Goal: Information Seeking & Learning: Learn about a topic

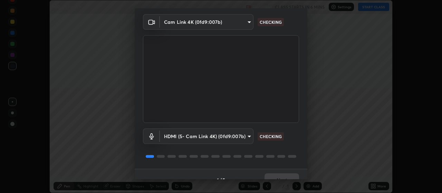
scroll to position [34, 0]
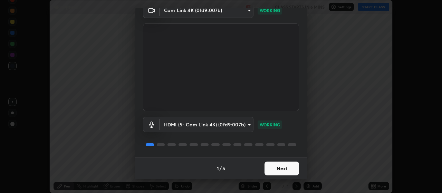
click at [280, 171] on button "Next" at bounding box center [282, 169] width 35 height 14
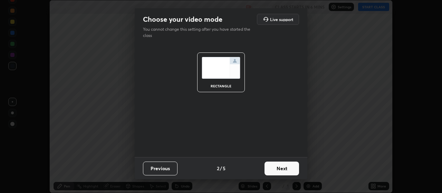
scroll to position [0, 0]
click at [286, 169] on button "Next" at bounding box center [282, 169] width 35 height 14
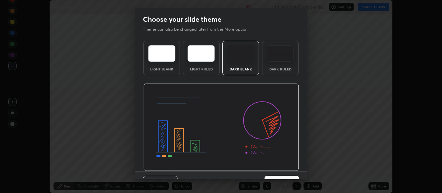
scroll to position [14, 0]
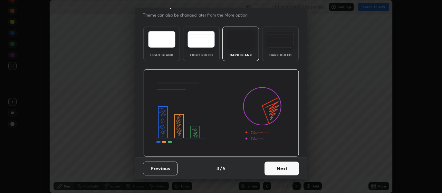
click at [285, 170] on button "Next" at bounding box center [282, 169] width 35 height 14
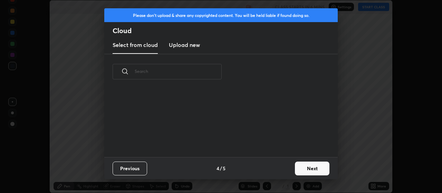
scroll to position [68, 222]
click at [304, 170] on button "Next" at bounding box center [312, 169] width 35 height 14
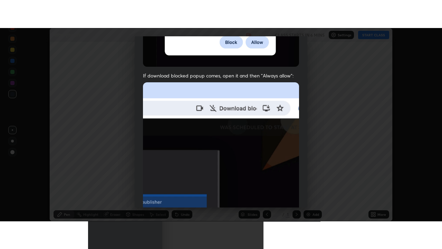
scroll to position [174, 0]
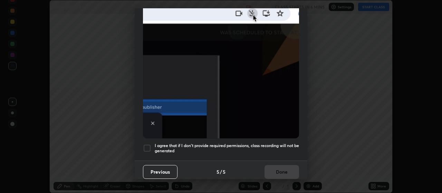
click at [150, 145] on div at bounding box center [147, 148] width 8 height 8
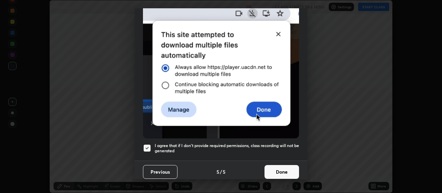
click at [286, 167] on button "Done" at bounding box center [282, 172] width 35 height 14
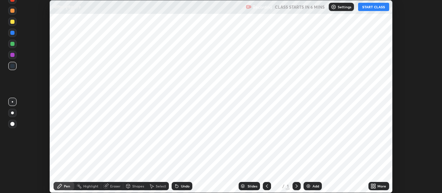
click at [311, 187] on img at bounding box center [309, 186] width 6 height 6
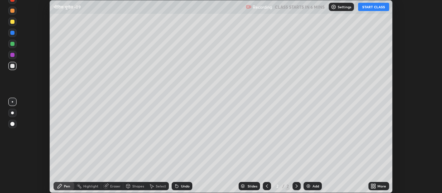
click at [375, 188] on icon at bounding box center [375, 188] width 2 height 2
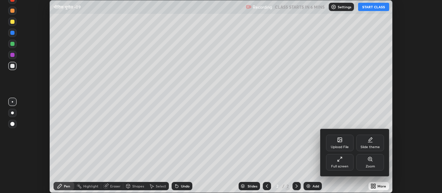
click at [340, 165] on div "Full screen" at bounding box center [339, 166] width 17 height 3
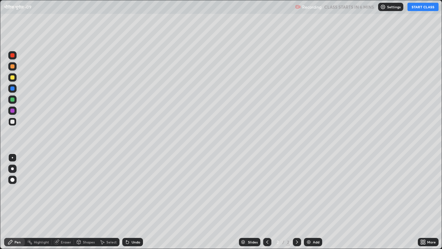
scroll to position [249, 442]
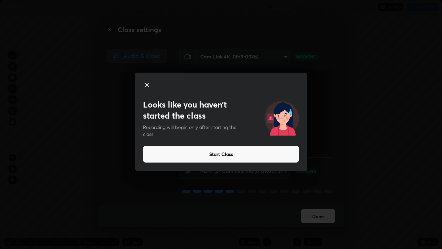
click at [228, 156] on button "Start Class" at bounding box center [221, 154] width 156 height 17
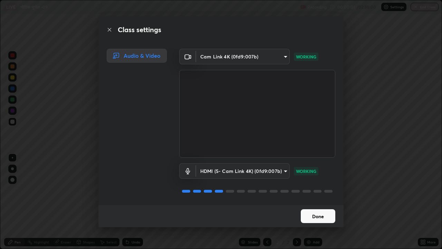
click at [320, 193] on button "Done" at bounding box center [318, 216] width 35 height 14
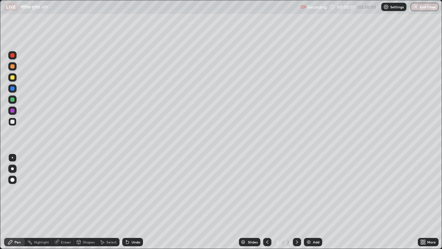
click at [126, 193] on icon at bounding box center [127, 242] width 3 height 3
click at [12, 167] on div at bounding box center [12, 168] width 8 height 8
click at [12, 89] on div at bounding box center [12, 88] width 4 height 4
click at [13, 80] on div at bounding box center [12, 77] width 8 height 8
click at [15, 122] on div at bounding box center [12, 121] width 8 height 8
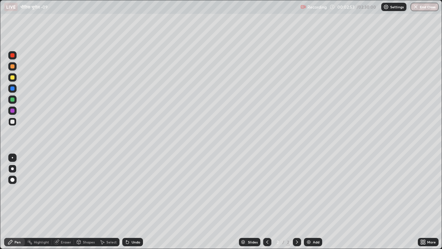
click at [11, 78] on div at bounding box center [12, 77] width 4 height 4
click at [12, 100] on div at bounding box center [12, 99] width 4 height 4
click at [125, 193] on icon at bounding box center [128, 242] width 6 height 6
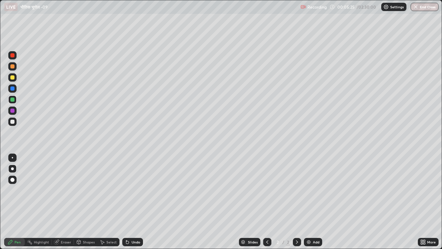
click at [125, 193] on icon at bounding box center [128, 242] width 6 height 6
click at [10, 121] on div at bounding box center [12, 121] width 8 height 8
click at [308, 193] on img at bounding box center [309, 242] width 6 height 6
click at [12, 77] on div at bounding box center [12, 77] width 4 height 4
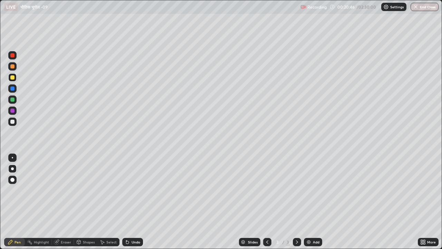
click at [131, 193] on div "Undo" at bounding box center [132, 242] width 21 height 8
click at [12, 101] on div at bounding box center [12, 99] width 4 height 4
click at [13, 79] on div at bounding box center [12, 77] width 4 height 4
click at [14, 111] on div at bounding box center [12, 110] width 4 height 4
click at [10, 123] on div at bounding box center [12, 121] width 8 height 8
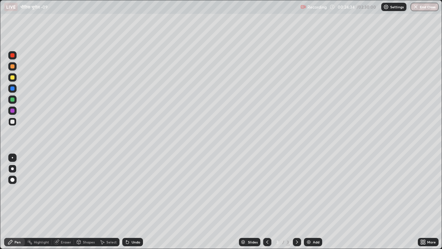
click at [13, 180] on div at bounding box center [12, 180] width 4 height 4
click at [14, 66] on div at bounding box center [12, 66] width 4 height 4
click at [41, 193] on div "Highlight" at bounding box center [41, 241] width 15 height 3
click at [10, 111] on div at bounding box center [12, 110] width 4 height 4
click at [12, 120] on div at bounding box center [12, 122] width 4 height 4
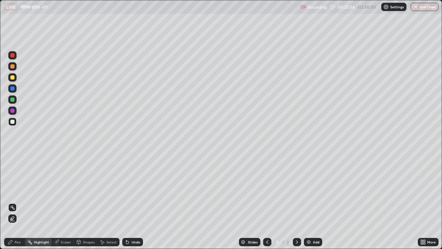
click at [17, 193] on div "Pen" at bounding box center [18, 241] width 6 height 3
click at [39, 193] on div "Highlight" at bounding box center [41, 241] width 15 height 3
click at [12, 193] on icon at bounding box center [13, 219] width 6 height 6
click at [11, 100] on div at bounding box center [12, 99] width 4 height 4
click at [10, 67] on div at bounding box center [12, 66] width 4 height 4
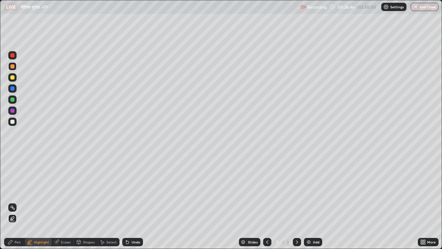
click at [10, 89] on div at bounding box center [12, 88] width 4 height 4
click at [12, 123] on div at bounding box center [12, 122] width 4 height 4
click at [18, 193] on div "Pen" at bounding box center [18, 241] width 6 height 3
click at [14, 98] on div at bounding box center [12, 99] width 4 height 4
click at [310, 193] on img at bounding box center [309, 242] width 6 height 6
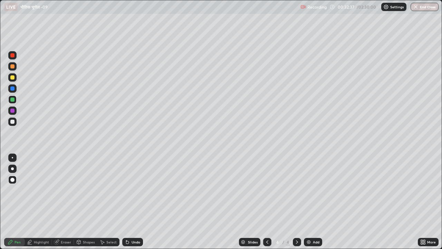
click at [13, 82] on div at bounding box center [12, 77] width 8 height 11
click at [11, 88] on div at bounding box center [12, 88] width 4 height 4
click at [11, 100] on div at bounding box center [12, 99] width 4 height 4
click at [12, 78] on div at bounding box center [12, 77] width 4 height 4
click at [46, 193] on div "Highlight" at bounding box center [41, 241] width 15 height 3
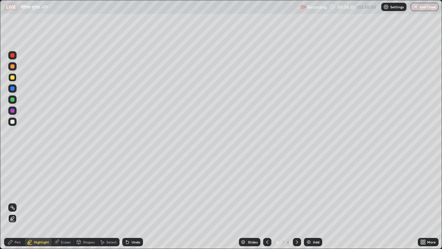
click at [15, 112] on div at bounding box center [12, 110] width 8 height 8
click at [13, 193] on div "Pen" at bounding box center [14, 242] width 21 height 8
click at [17, 123] on div at bounding box center [12, 121] width 11 height 11
click at [13, 66] on div at bounding box center [12, 66] width 4 height 4
click at [13, 110] on div at bounding box center [12, 110] width 4 height 4
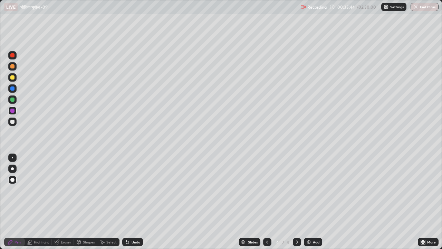
click at [13, 78] on div at bounding box center [12, 77] width 4 height 4
click at [41, 193] on div "Highlight" at bounding box center [41, 241] width 15 height 3
click at [13, 89] on div at bounding box center [12, 88] width 4 height 4
click at [12, 66] on div at bounding box center [12, 66] width 4 height 4
click at [17, 193] on div "Pen" at bounding box center [18, 241] width 6 height 3
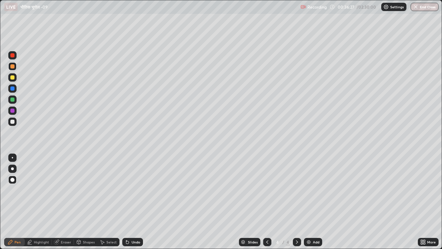
click at [12, 78] on div at bounding box center [12, 77] width 4 height 4
click at [13, 80] on div at bounding box center [12, 77] width 8 height 8
click at [13, 90] on div at bounding box center [12, 88] width 4 height 4
click at [42, 193] on div "Highlight" at bounding box center [41, 241] width 15 height 3
click at [13, 111] on div at bounding box center [12, 110] width 4 height 4
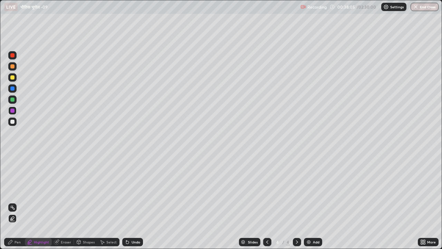
click at [12, 193] on icon at bounding box center [10, 242] width 4 height 4
click at [12, 100] on div at bounding box center [12, 99] width 4 height 4
click at [307, 193] on img at bounding box center [309, 242] width 6 height 6
click at [12, 121] on div at bounding box center [12, 122] width 4 height 4
click at [11, 100] on div at bounding box center [12, 99] width 4 height 4
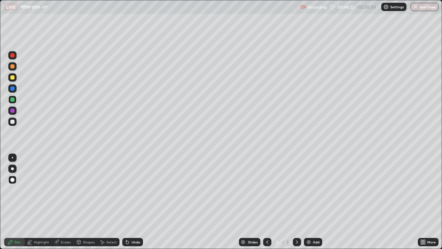
click at [41, 193] on div "Highlight" at bounding box center [41, 241] width 15 height 3
click at [14, 110] on div at bounding box center [12, 110] width 4 height 4
click at [17, 193] on div "Pen" at bounding box center [18, 241] width 6 height 3
click at [11, 99] on div at bounding box center [12, 99] width 4 height 4
click at [11, 118] on div at bounding box center [12, 121] width 8 height 8
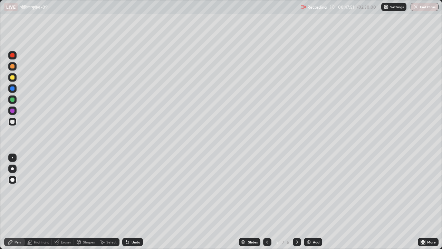
click at [11, 76] on div at bounding box center [12, 77] width 4 height 4
click at [310, 193] on div "Add" at bounding box center [313, 242] width 18 height 8
click at [12, 123] on div at bounding box center [12, 122] width 4 height 4
click at [10, 69] on div at bounding box center [12, 66] width 8 height 8
click at [36, 193] on div "Highlight" at bounding box center [41, 241] width 15 height 3
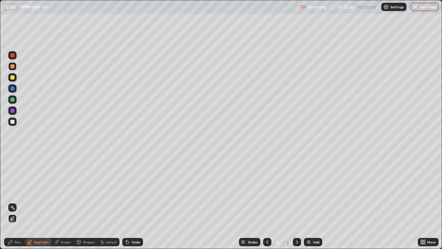
click at [12, 111] on div at bounding box center [12, 110] width 4 height 4
click at [23, 193] on div "Pen" at bounding box center [14, 242] width 21 height 8
click at [14, 78] on div at bounding box center [12, 77] width 4 height 4
click at [11, 89] on div at bounding box center [12, 88] width 4 height 4
click at [13, 111] on div at bounding box center [12, 110] width 4 height 4
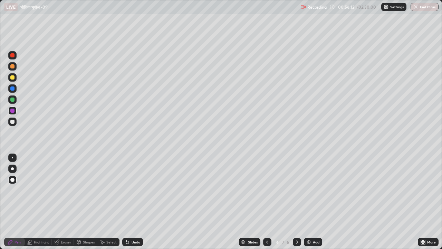
click at [12, 101] on div at bounding box center [12, 99] width 4 height 4
click at [11, 90] on div at bounding box center [12, 88] width 4 height 4
click at [12, 99] on div at bounding box center [12, 99] width 4 height 4
click at [12, 78] on div at bounding box center [12, 77] width 4 height 4
click at [37, 193] on div "Highlight" at bounding box center [41, 241] width 15 height 3
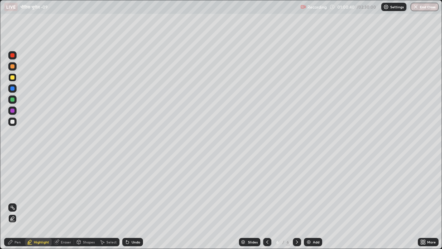
click at [15, 193] on div "Pen" at bounding box center [18, 241] width 6 height 3
click at [251, 193] on div "Slides" at bounding box center [249, 242] width 21 height 8
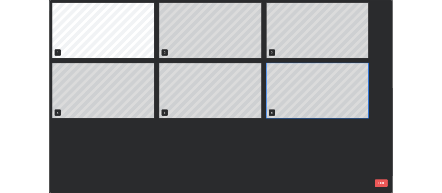
scroll to position [246, 438]
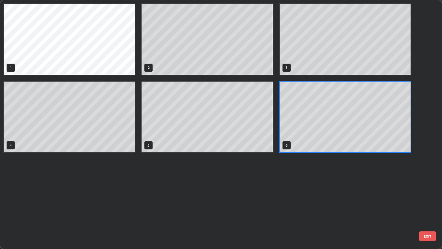
click at [240, 193] on div "1 2 3 4 5 6" at bounding box center [214, 124] width 429 height 248
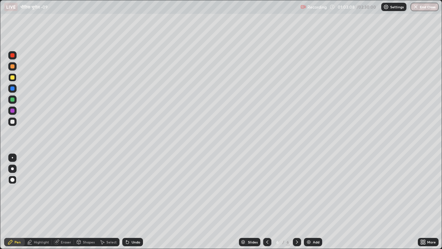
click at [307, 193] on img at bounding box center [309, 242] width 6 height 6
click at [12, 88] on div at bounding box center [12, 88] width 4 height 4
click at [13, 79] on div at bounding box center [12, 77] width 4 height 4
click at [15, 67] on div at bounding box center [12, 66] width 8 height 8
click at [12, 89] on div at bounding box center [12, 88] width 4 height 4
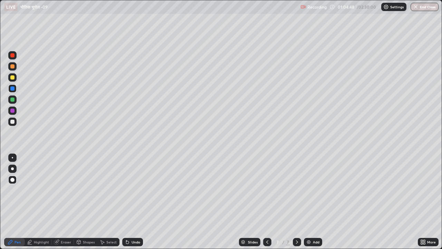
click at [12, 79] on div at bounding box center [12, 77] width 8 height 8
click at [44, 193] on div "Highlight" at bounding box center [41, 241] width 15 height 3
click at [11, 101] on div at bounding box center [12, 99] width 4 height 4
click at [11, 193] on icon at bounding box center [11, 242] width 6 height 6
click at [12, 110] on div at bounding box center [12, 110] width 4 height 4
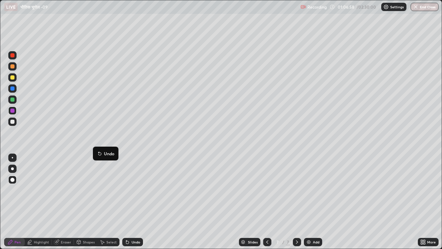
click at [312, 193] on div "Add" at bounding box center [313, 242] width 18 height 8
click at [12, 79] on div at bounding box center [12, 77] width 8 height 8
click at [12, 123] on div at bounding box center [12, 122] width 4 height 4
click at [11, 112] on div at bounding box center [12, 110] width 4 height 4
click at [11, 100] on div at bounding box center [12, 99] width 4 height 4
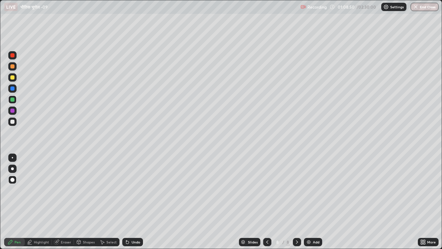
click at [11, 122] on div at bounding box center [12, 122] width 4 height 4
click at [11, 100] on div at bounding box center [12, 99] width 4 height 4
click at [13, 76] on div at bounding box center [12, 77] width 4 height 4
click at [12, 100] on div at bounding box center [12, 99] width 4 height 4
click at [13, 91] on div at bounding box center [12, 88] width 8 height 8
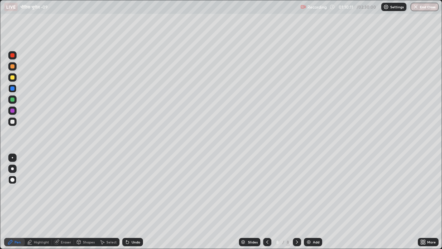
click at [11, 111] on div at bounding box center [12, 110] width 4 height 4
click at [13, 57] on div at bounding box center [12, 55] width 4 height 4
click at [265, 193] on icon at bounding box center [268, 242] width 6 height 6
click at [296, 193] on icon at bounding box center [297, 242] width 6 height 6
click at [424, 193] on icon at bounding box center [425, 243] width 2 height 2
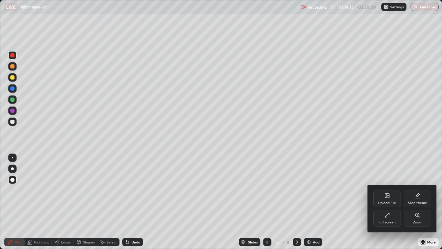
click at [392, 193] on div "Full screen" at bounding box center [387, 221] width 17 height 3
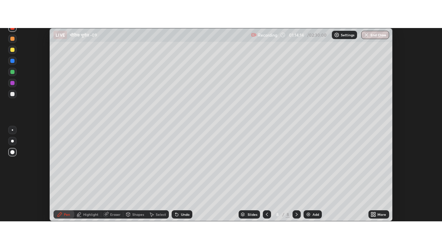
scroll to position [34353, 34103]
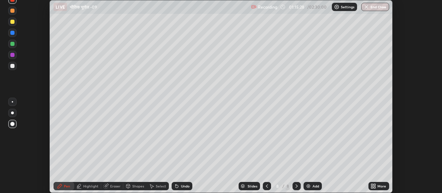
click at [373, 186] on icon at bounding box center [374, 186] width 6 height 6
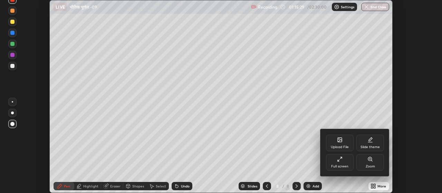
click at [344, 165] on div "Full screen" at bounding box center [339, 166] width 17 height 3
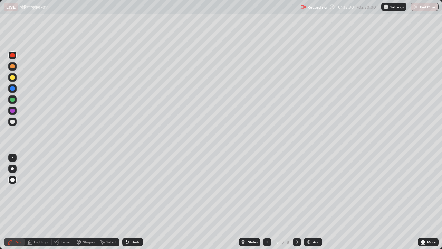
scroll to position [249, 442]
click at [312, 193] on div "Add" at bounding box center [313, 242] width 18 height 8
click at [13, 78] on div at bounding box center [12, 77] width 4 height 4
click at [12, 100] on div at bounding box center [12, 99] width 4 height 4
click at [11, 122] on div at bounding box center [12, 122] width 4 height 4
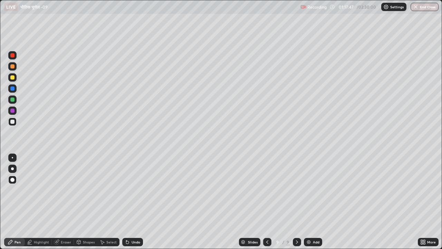
click at [12, 101] on div at bounding box center [12, 99] width 4 height 4
click at [12, 66] on div at bounding box center [12, 66] width 4 height 4
click at [13, 110] on div at bounding box center [12, 110] width 4 height 4
click at [13, 89] on div at bounding box center [12, 88] width 4 height 4
click at [38, 193] on div "Highlight" at bounding box center [38, 242] width 27 height 8
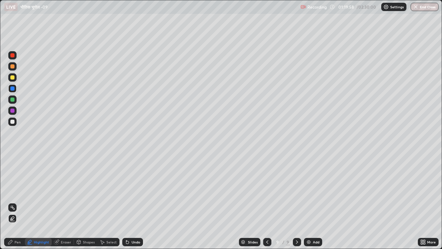
click at [15, 69] on div at bounding box center [12, 66] width 8 height 8
click at [15, 56] on div at bounding box center [12, 55] width 8 height 8
click at [16, 193] on div "Pen" at bounding box center [18, 241] width 6 height 3
click at [11, 89] on div at bounding box center [12, 88] width 4 height 4
click at [13, 99] on div at bounding box center [12, 99] width 4 height 4
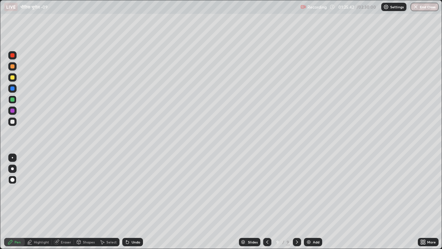
click at [40, 193] on div "Highlight" at bounding box center [38, 242] width 27 height 8
click at [11, 109] on div at bounding box center [12, 110] width 4 height 4
click at [17, 193] on div "Pen" at bounding box center [18, 241] width 6 height 3
click at [14, 119] on div at bounding box center [12, 121] width 8 height 8
click at [12, 100] on div at bounding box center [12, 99] width 4 height 4
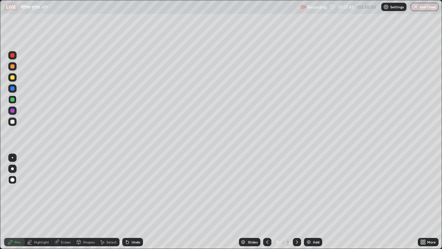
click at [11, 79] on div at bounding box center [12, 77] width 4 height 4
click at [11, 66] on div at bounding box center [12, 66] width 4 height 4
click at [309, 193] on img at bounding box center [309, 242] width 6 height 6
click at [130, 193] on div "Undo" at bounding box center [132, 242] width 21 height 8
click at [132, 193] on div "Undo" at bounding box center [136, 241] width 9 height 3
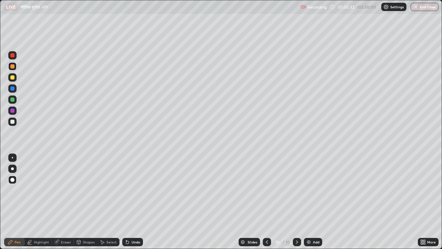
click at [134, 193] on div "Undo" at bounding box center [136, 241] width 9 height 3
click at [133, 193] on div "Undo" at bounding box center [136, 241] width 9 height 3
click at [125, 193] on icon at bounding box center [128, 242] width 6 height 6
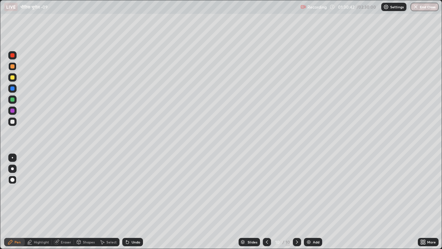
click at [126, 193] on icon at bounding box center [128, 242] width 6 height 6
click at [12, 98] on div at bounding box center [12, 99] width 4 height 4
click at [11, 123] on div at bounding box center [12, 121] width 8 height 8
click at [37, 193] on div "Highlight" at bounding box center [41, 241] width 15 height 3
click at [13, 89] on div at bounding box center [12, 88] width 4 height 4
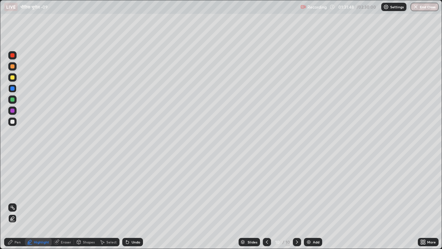
click at [14, 78] on div at bounding box center [12, 77] width 4 height 4
click at [14, 110] on div at bounding box center [12, 110] width 4 height 4
click at [20, 193] on div "Pen" at bounding box center [14, 242] width 21 height 8
click at [14, 79] on div at bounding box center [12, 77] width 8 height 8
click at [35, 193] on div "Highlight" at bounding box center [38, 242] width 27 height 8
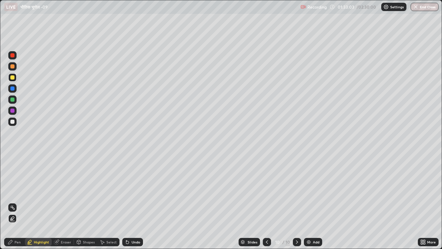
click at [14, 101] on div at bounding box center [12, 99] width 4 height 4
click at [13, 193] on icon at bounding box center [11, 242] width 6 height 6
click at [12, 110] on div at bounding box center [12, 110] width 4 height 4
click at [13, 79] on div at bounding box center [12, 77] width 8 height 8
click at [9, 99] on div at bounding box center [12, 99] width 8 height 8
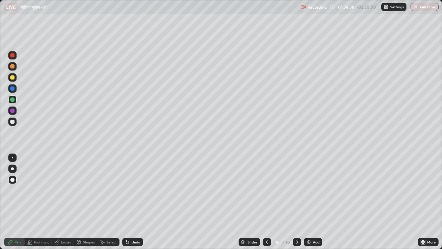
click at [12, 79] on div at bounding box center [12, 77] width 8 height 8
click at [134, 193] on div "Undo" at bounding box center [136, 241] width 9 height 3
click at [136, 193] on div "Undo" at bounding box center [136, 241] width 9 height 3
click at [10, 89] on div at bounding box center [12, 88] width 4 height 4
click at [13, 78] on div at bounding box center [12, 77] width 4 height 4
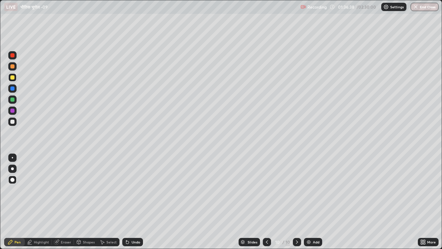
click at [12, 77] on div at bounding box center [12, 77] width 4 height 4
click at [11, 66] on div at bounding box center [12, 66] width 4 height 4
click at [13, 111] on div at bounding box center [12, 110] width 4 height 4
click at [13, 67] on div at bounding box center [12, 66] width 4 height 4
